Goal: Navigation & Orientation: Go to known website

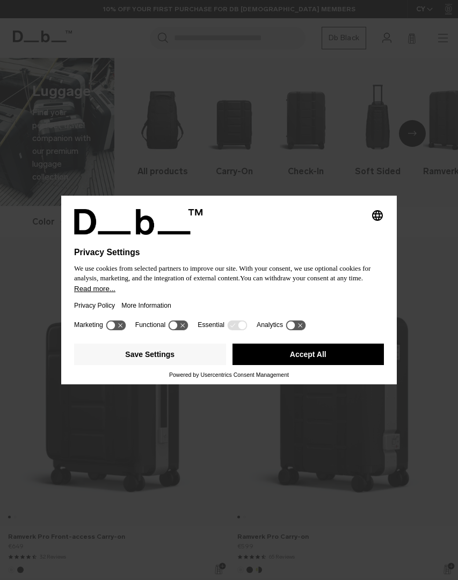
click at [320, 234] on div "Selecting an option will immediately change the language" at bounding box center [229, 222] width 310 height 26
click at [322, 356] on button "Accept All" at bounding box center [308, 354] width 152 height 21
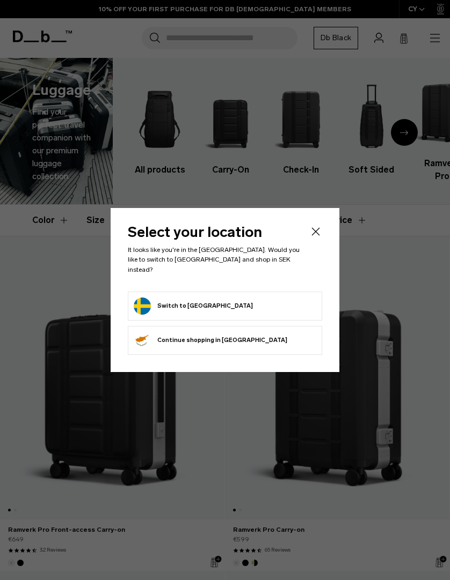
click at [220, 301] on form "Switch to [GEOGRAPHIC_DATA]" at bounding box center [225, 306] width 182 height 17
drag, startPoint x: 184, startPoint y: 310, endPoint x: 182, endPoint y: 302, distance: 8.3
click at [183, 306] on li "Switch to [GEOGRAPHIC_DATA]" at bounding box center [225, 306] width 194 height 29
click at [181, 301] on button "Switch to [GEOGRAPHIC_DATA]" at bounding box center [193, 306] width 119 height 17
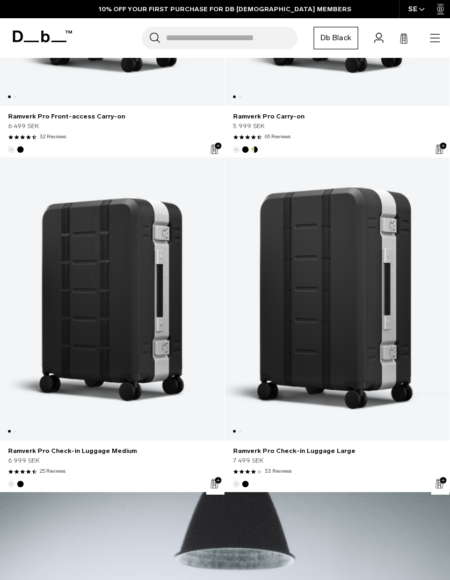
scroll to position [414, 0]
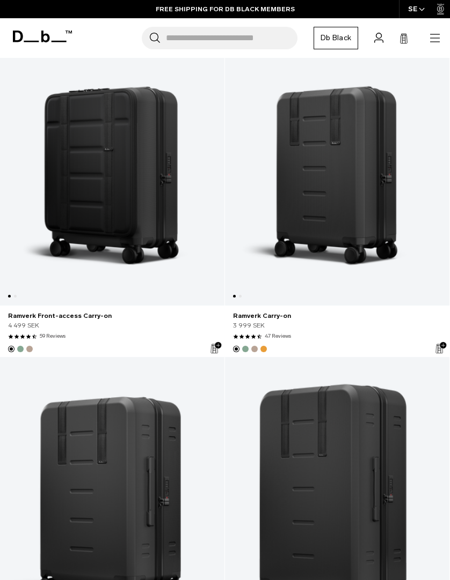
drag, startPoint x: 0, startPoint y: 0, endPoint x: 359, endPoint y: 290, distance: 461.6
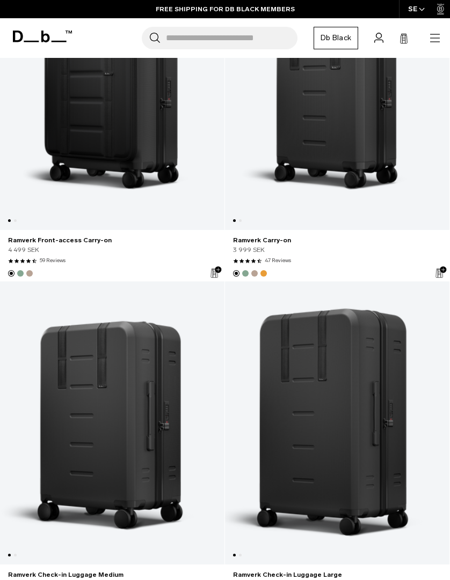
drag, startPoint x: 358, startPoint y: 286, endPoint x: 344, endPoint y: 395, distance: 109.2
